Goal: Register for event/course

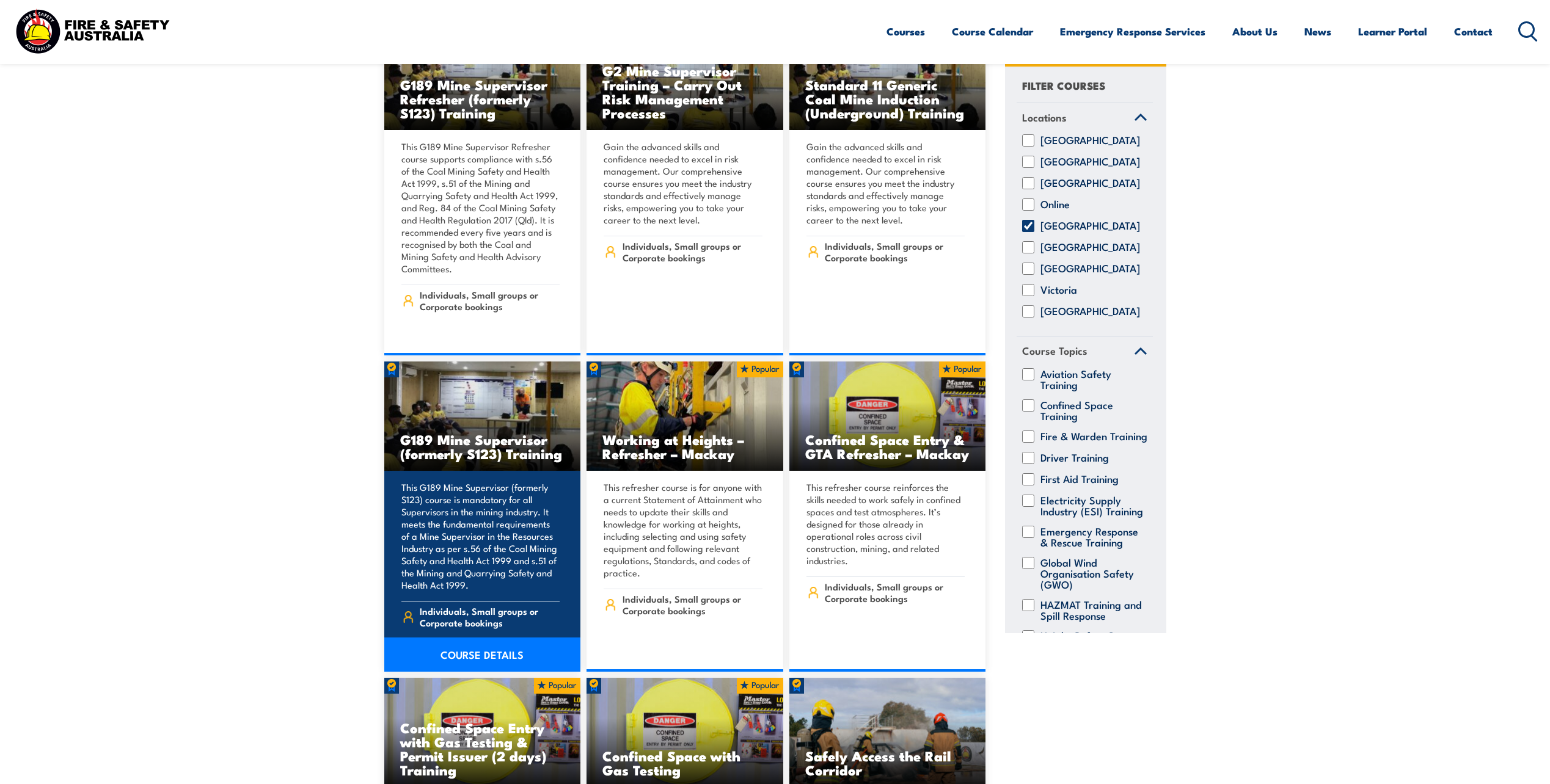
scroll to position [733, 0]
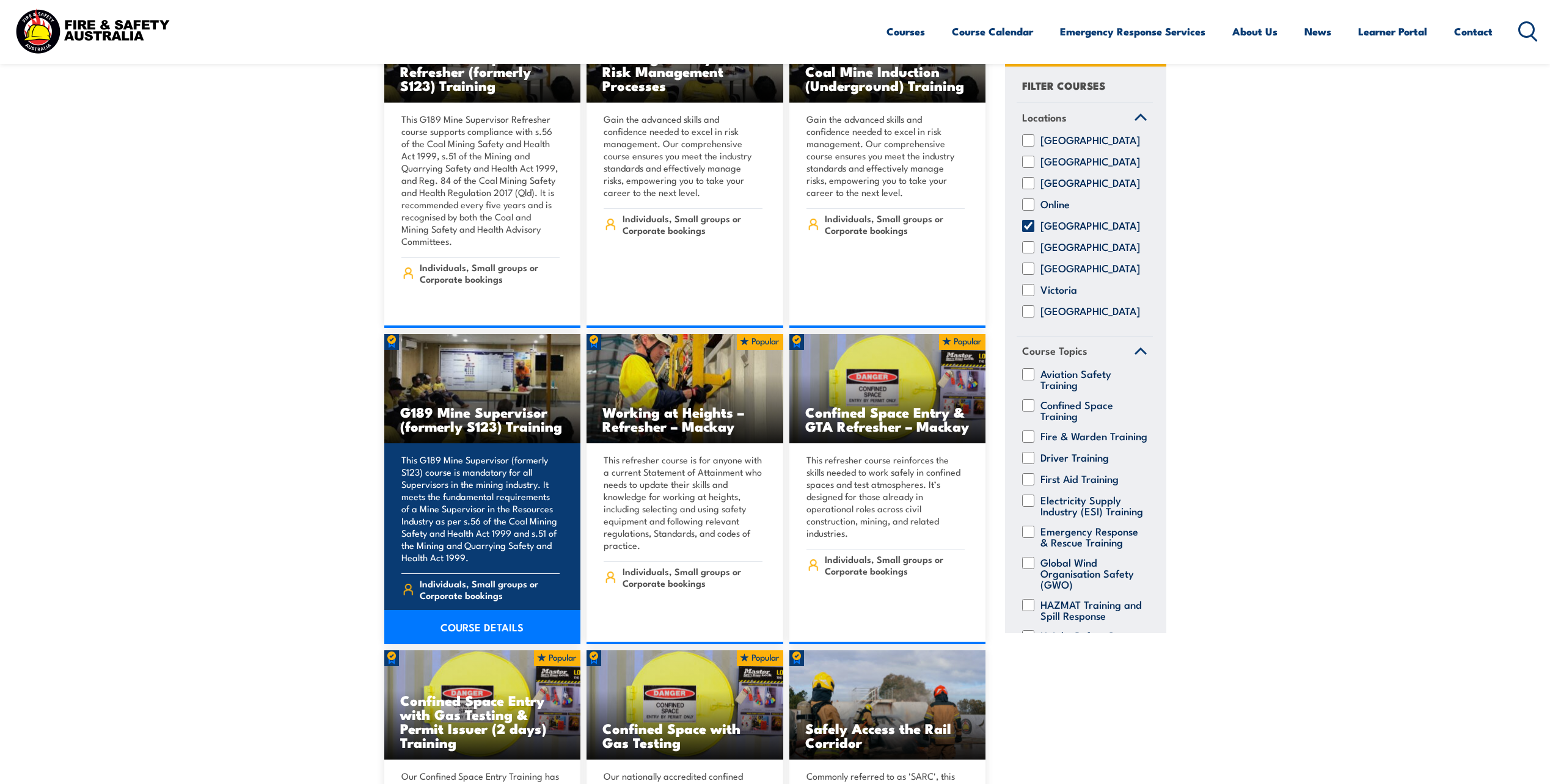
click at [459, 610] on link "COURSE DETAILS" at bounding box center [483, 627] width 197 height 34
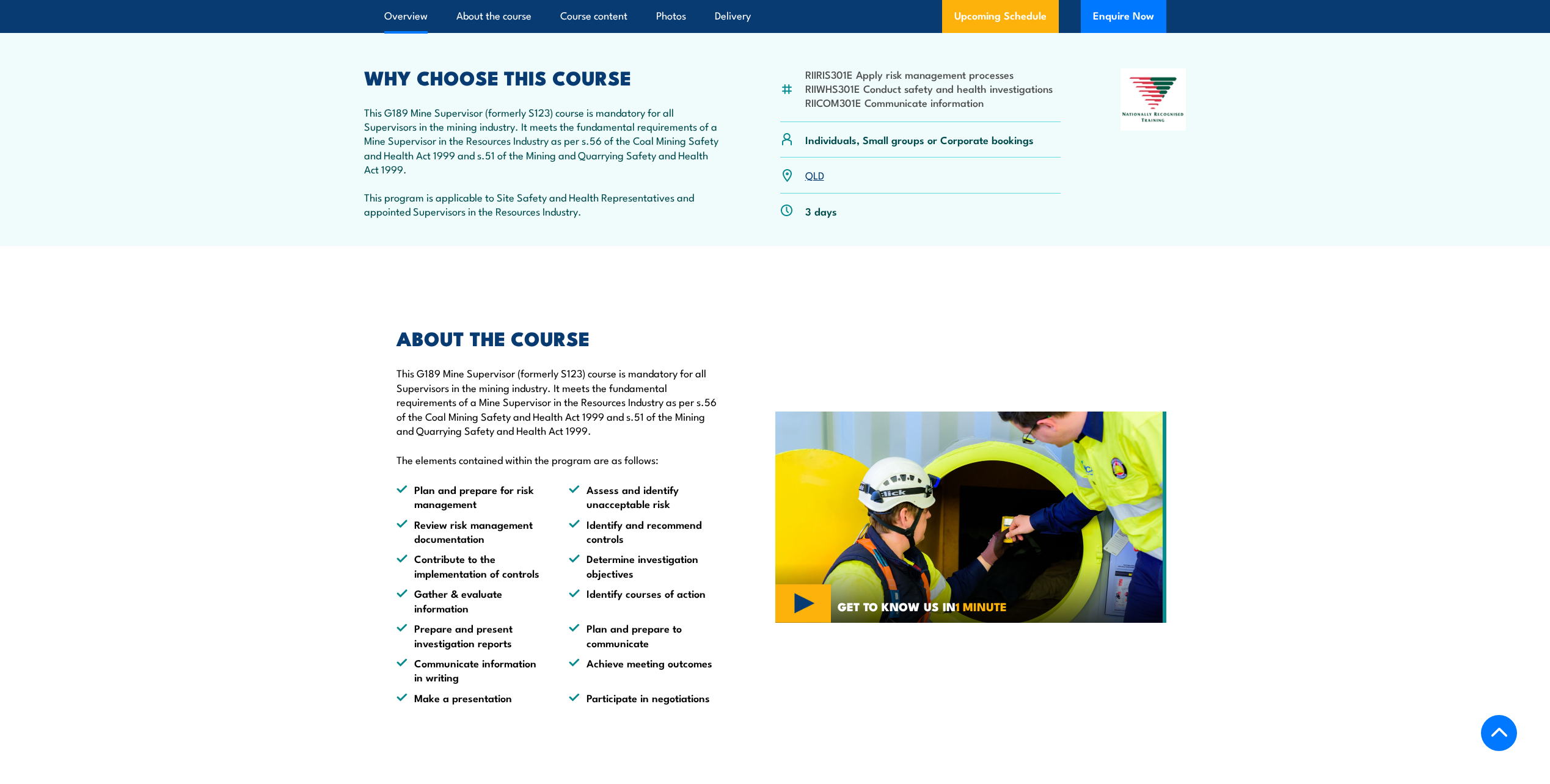
scroll to position [184, 0]
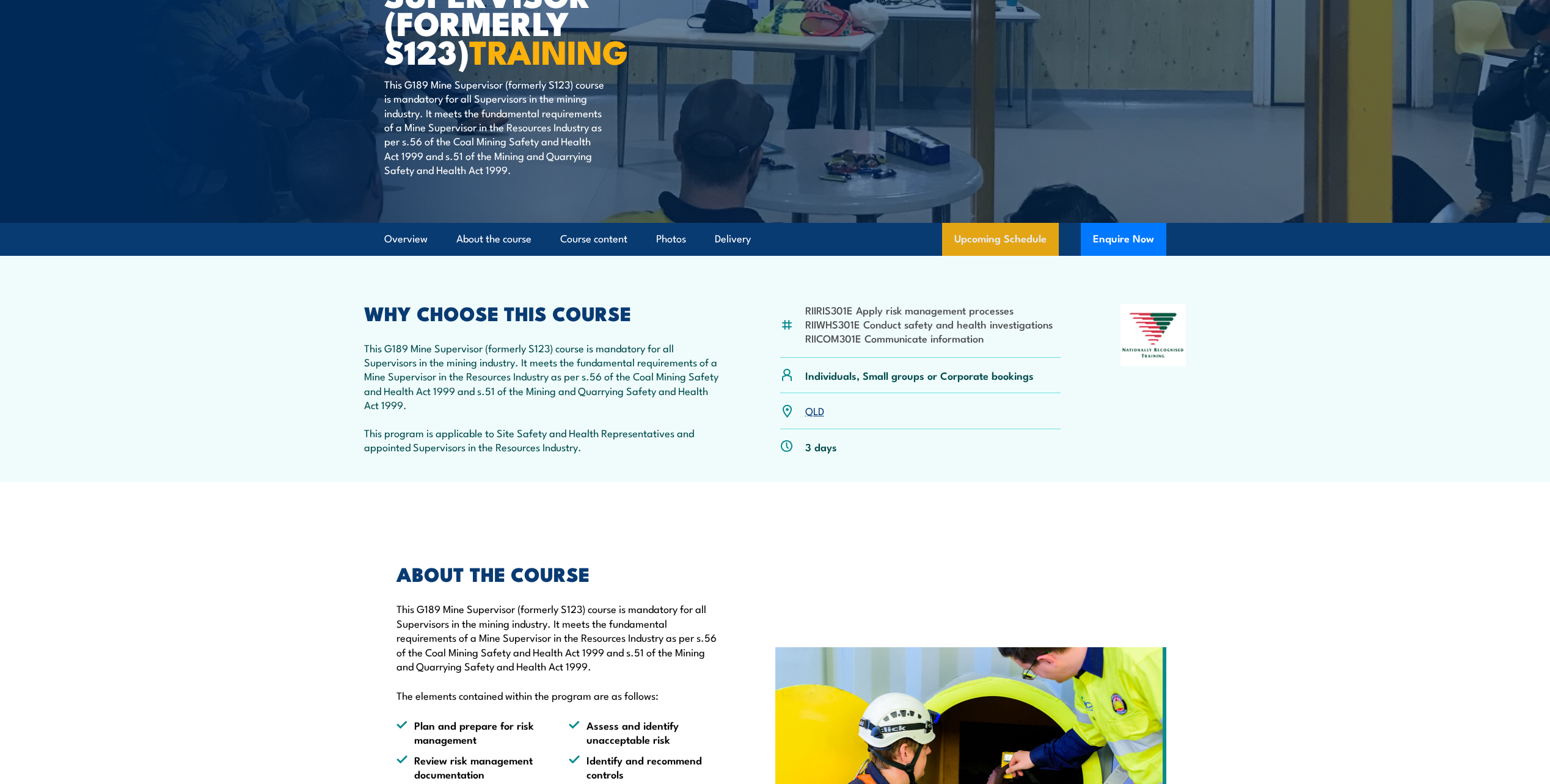
click at [1024, 239] on link "Upcoming Schedule" at bounding box center [1000, 239] width 116 height 33
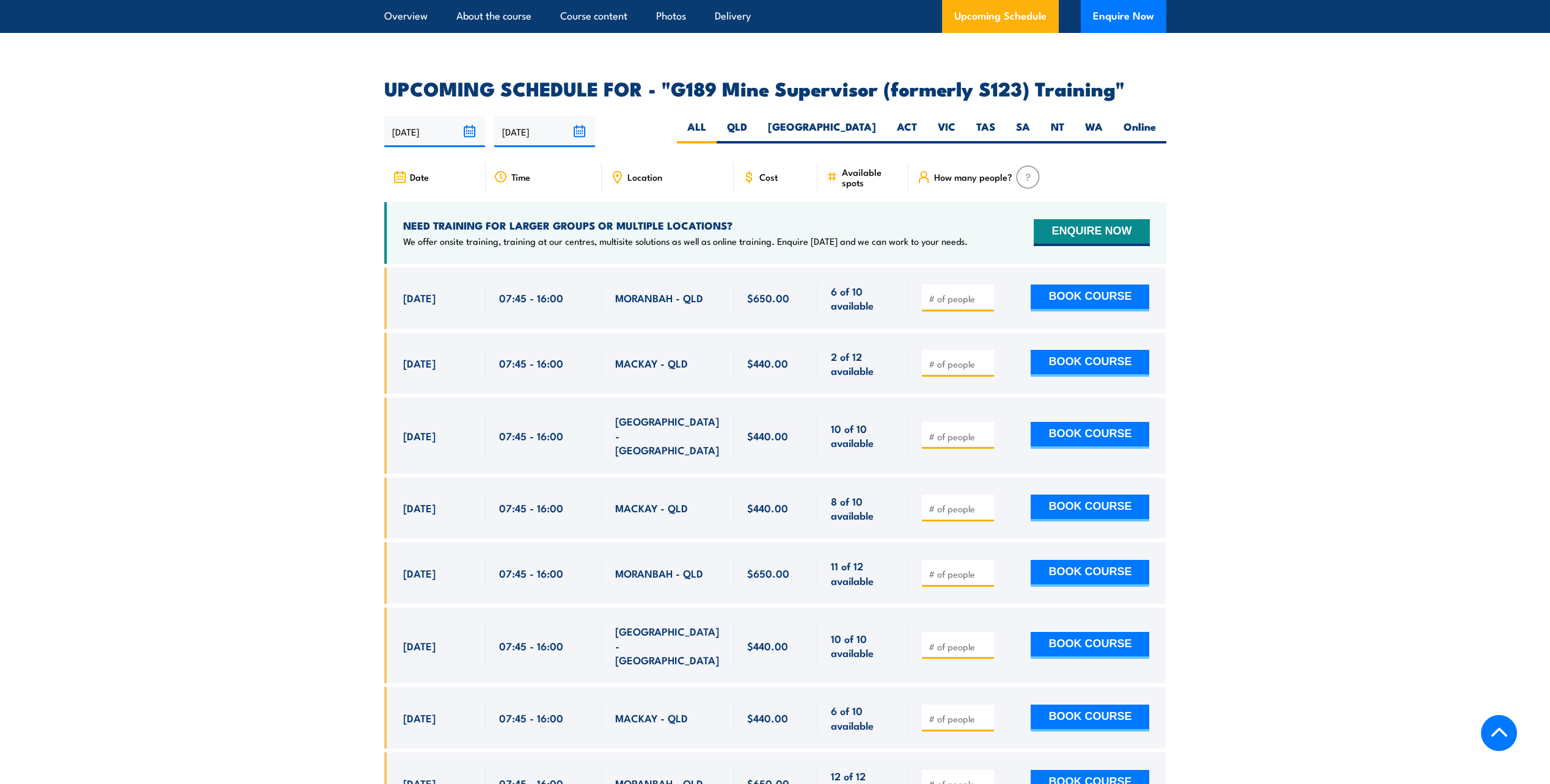
scroll to position [1898, 0]
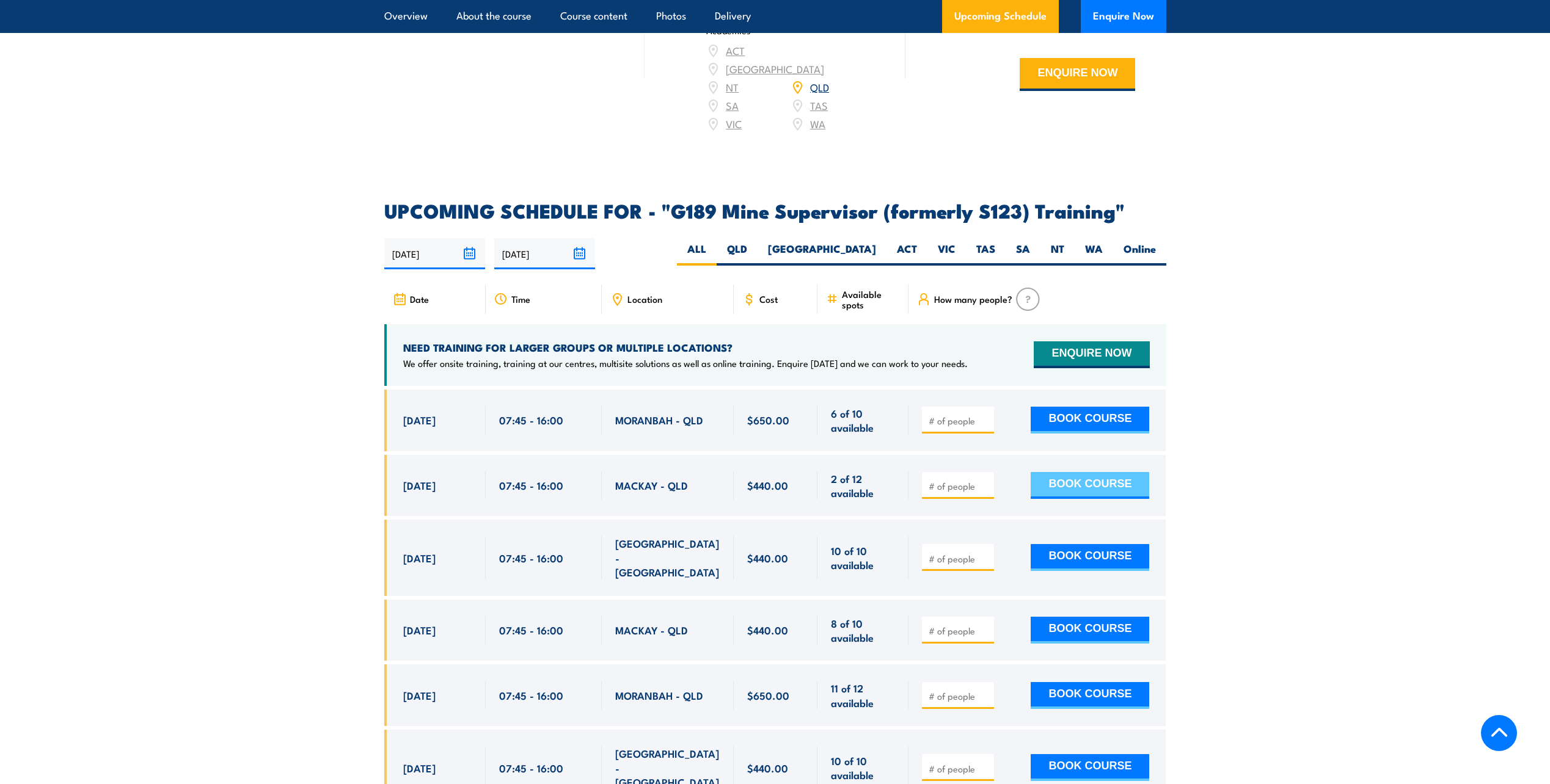
click at [1062, 472] on button "BOOK COURSE" at bounding box center [1090, 485] width 118 height 27
click at [977, 480] on input "number" at bounding box center [959, 486] width 61 height 12
type input "1"
click at [985, 480] on input "1" at bounding box center [959, 486] width 61 height 12
click at [1068, 472] on button "BOOK COURSE" at bounding box center [1090, 485] width 118 height 27
